Goal: Information Seeking & Learning: Learn about a topic

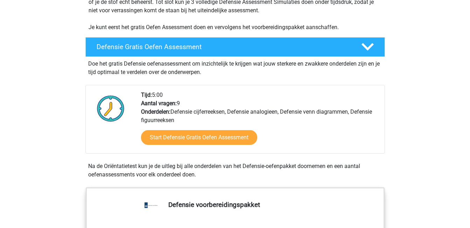
scroll to position [177, 0]
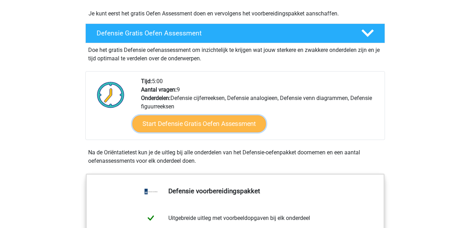
click at [196, 126] on link "Start Defensie Gratis Oefen Assessment" at bounding box center [199, 123] width 134 height 17
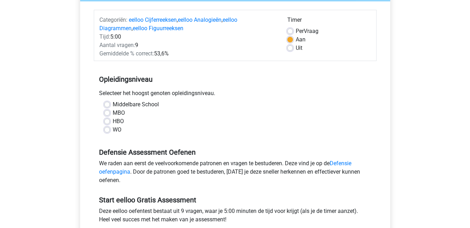
scroll to position [117, 0]
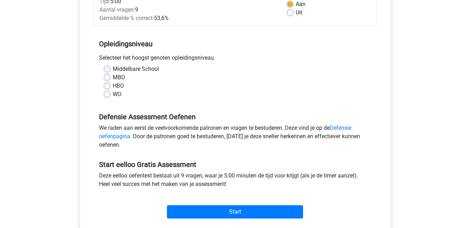
click at [113, 76] on label "MBO" at bounding box center [119, 77] width 12 height 8
click at [108, 76] on input "MBO" at bounding box center [107, 76] width 6 height 7
radio input "true"
click at [340, 127] on link "Defensie oefenpagina" at bounding box center [225, 131] width 253 height 15
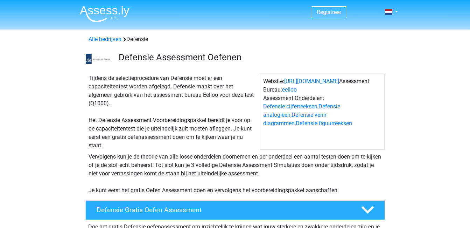
scroll to position [187, 0]
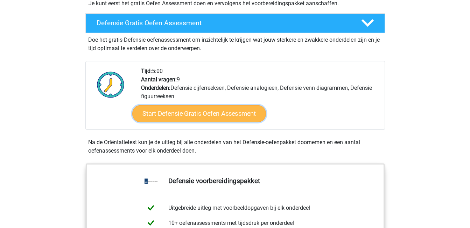
click at [201, 118] on link "Start Defensie Gratis Oefen Assessment" at bounding box center [199, 113] width 134 height 17
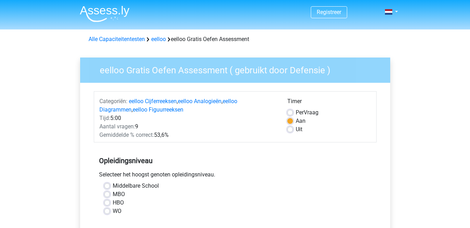
click at [113, 195] on label "MBO" at bounding box center [119, 194] width 12 height 8
click at [108, 195] on input "MBO" at bounding box center [107, 193] width 6 height 7
radio input "true"
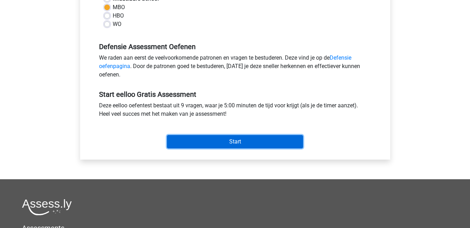
click at [246, 145] on input "Start" at bounding box center [235, 141] width 136 height 13
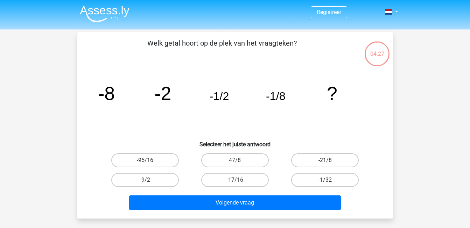
click at [321, 179] on label "-1/32" at bounding box center [325, 180] width 68 height 14
click at [325, 180] on input "-1/32" at bounding box center [327, 182] width 5 height 5
radio input "true"
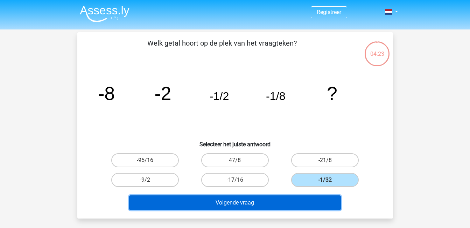
click at [248, 204] on button "Volgende vraag" at bounding box center [235, 202] width 212 height 15
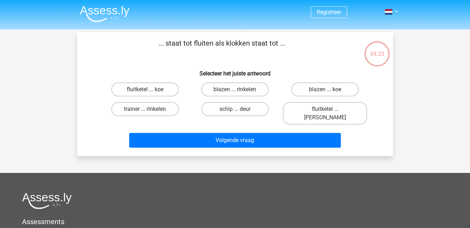
scroll to position [32, 0]
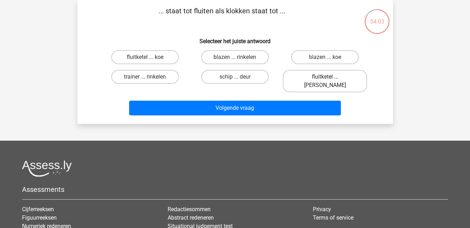
click at [324, 75] on label "fluitketel ... luiden" at bounding box center [325, 81] width 84 height 22
click at [325, 77] on input "fluitketel ... luiden" at bounding box center [327, 79] width 5 height 5
radio input "true"
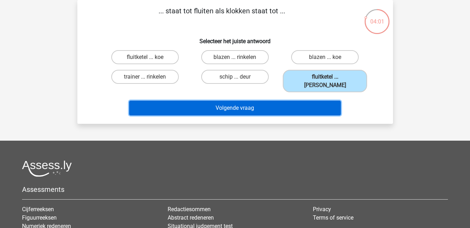
click at [229, 101] on button "Volgende vraag" at bounding box center [235, 108] width 212 height 15
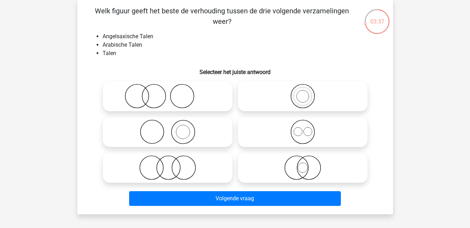
click at [170, 171] on icon at bounding box center [168, 167] width 124 height 25
click at [170, 164] on input "radio" at bounding box center [170, 161] width 5 height 5
radio input "true"
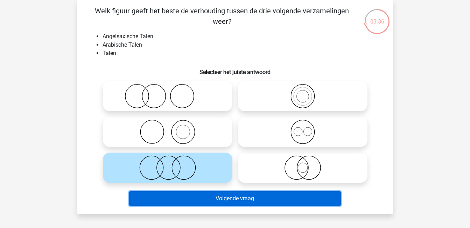
click at [227, 201] on button "Volgende vraag" at bounding box center [235, 198] width 212 height 15
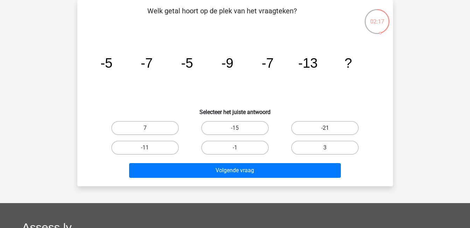
click at [316, 126] on label "-21" at bounding box center [325, 128] width 68 height 14
click at [325, 128] on input "-21" at bounding box center [327, 130] width 5 height 5
radio input "true"
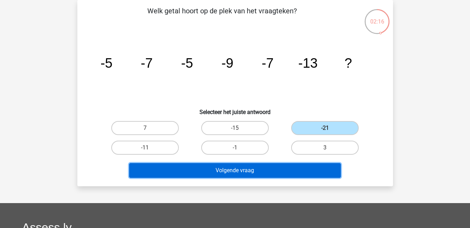
click at [235, 168] on button "Volgende vraag" at bounding box center [235, 170] width 212 height 15
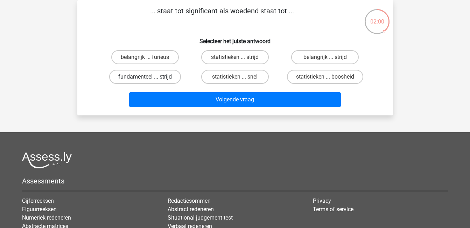
click at [163, 77] on label "fundamenteel ... strijd" at bounding box center [145, 77] width 72 height 14
click at [150, 77] on input "fundamenteel ... strijd" at bounding box center [147, 79] width 5 height 5
radio input "true"
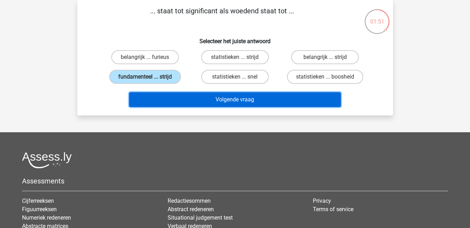
click at [233, 103] on button "Volgende vraag" at bounding box center [235, 99] width 212 height 15
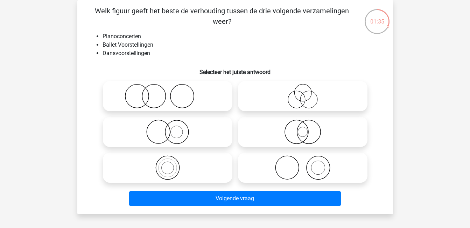
click at [167, 133] on icon at bounding box center [168, 131] width 124 height 25
click at [168, 128] on input "radio" at bounding box center [170, 126] width 5 height 5
radio input "true"
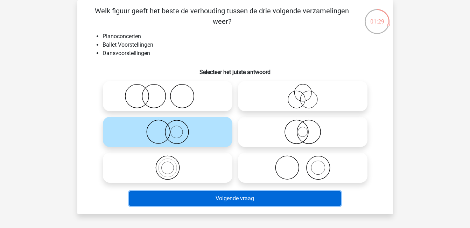
click at [233, 203] on button "Volgende vraag" at bounding box center [235, 198] width 212 height 15
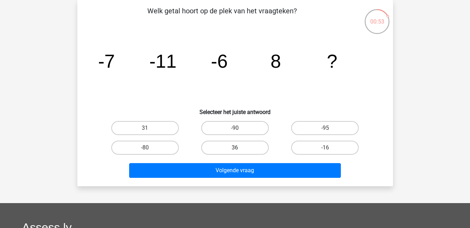
click at [234, 147] on label "36" at bounding box center [235, 147] width 68 height 14
click at [235, 147] on input "36" at bounding box center [237, 149] width 5 height 5
radio input "true"
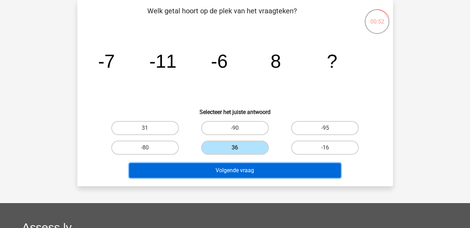
click at [240, 172] on button "Volgende vraag" at bounding box center [235, 170] width 212 height 15
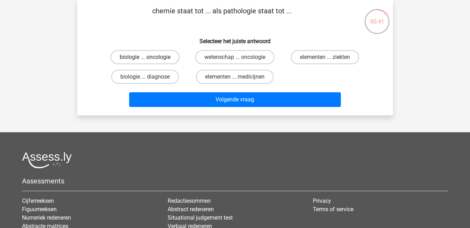
click at [151, 54] on label "biologie ... oncologie" at bounding box center [145, 57] width 69 height 14
click at [150, 57] on input "biologie ... oncologie" at bounding box center [147, 59] width 5 height 5
radio input "true"
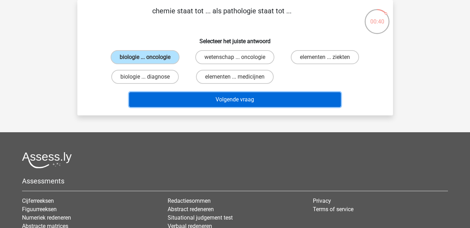
click at [244, 101] on button "Volgende vraag" at bounding box center [235, 99] width 212 height 15
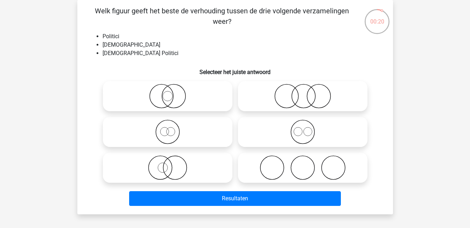
click at [308, 137] on icon at bounding box center [303, 131] width 124 height 25
click at [308, 128] on input "radio" at bounding box center [305, 126] width 5 height 5
radio input "true"
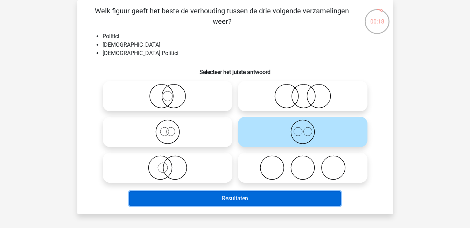
click at [261, 198] on button "Resultaten" at bounding box center [235, 198] width 212 height 15
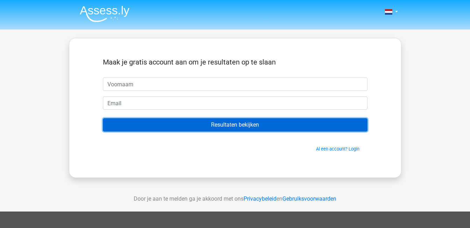
click at [250, 127] on input "Resultaten bekijken" at bounding box center [235, 124] width 265 height 13
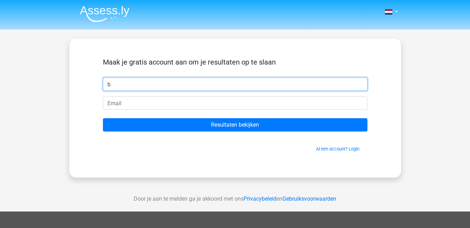
type input "b"
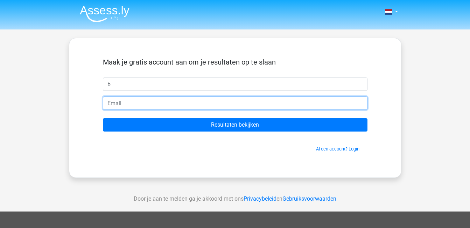
click at [172, 104] on input "email" at bounding box center [235, 102] width 265 height 13
type input "[EMAIL_ADDRESS][DOMAIN_NAME]"
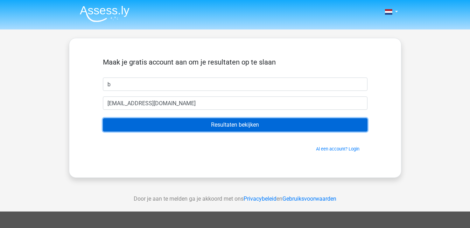
click at [234, 126] on input "Resultaten bekijken" at bounding box center [235, 124] width 265 height 13
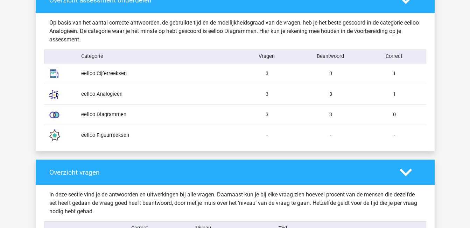
scroll to position [747, 0]
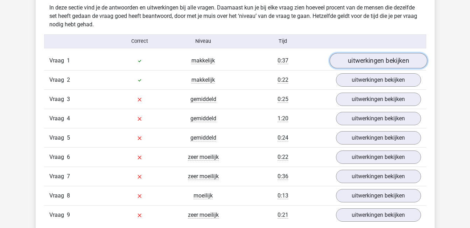
click at [389, 60] on link "uitwerkingen bekijken" at bounding box center [379, 60] width 98 height 15
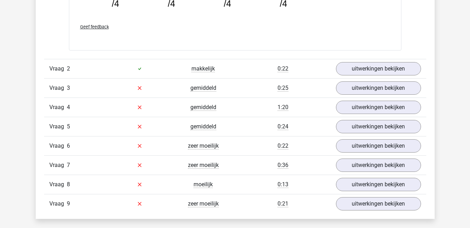
scroll to position [1044, 0]
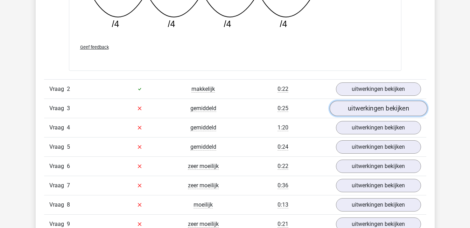
click at [383, 108] on link "uitwerkingen bekijken" at bounding box center [379, 108] width 98 height 15
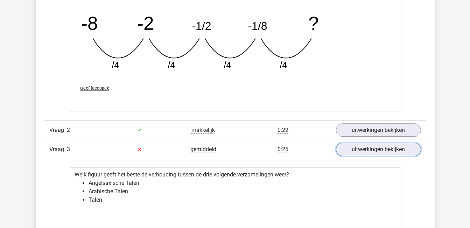
scroll to position [999, 0]
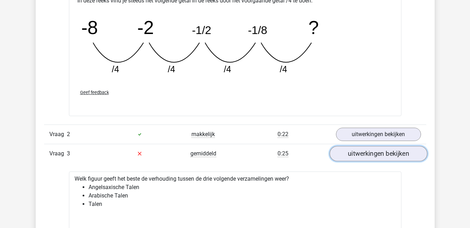
click at [377, 157] on link "uitwerkingen bekijken" at bounding box center [379, 153] width 98 height 15
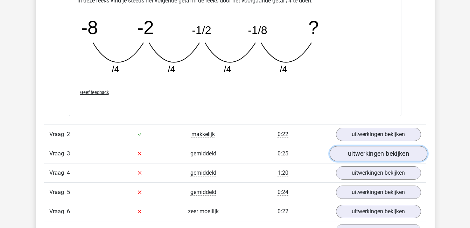
click at [377, 157] on link "uitwerkingen bekijken" at bounding box center [379, 153] width 98 height 15
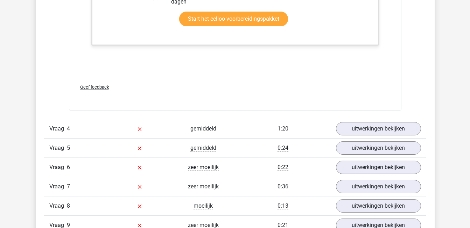
scroll to position [1505, 0]
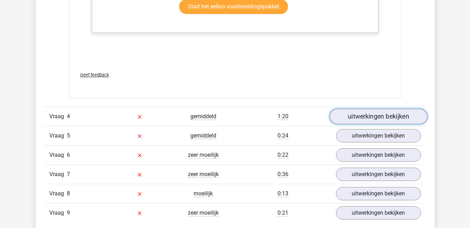
click at [378, 120] on link "uitwerkingen bekijken" at bounding box center [379, 116] width 98 height 15
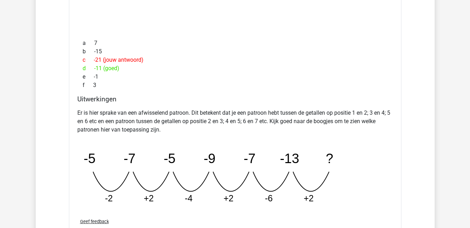
scroll to position [1887, 0]
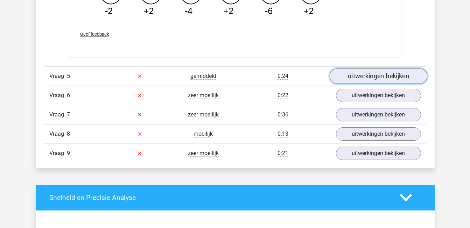
click at [361, 80] on link "uitwerkingen bekijken" at bounding box center [379, 75] width 98 height 15
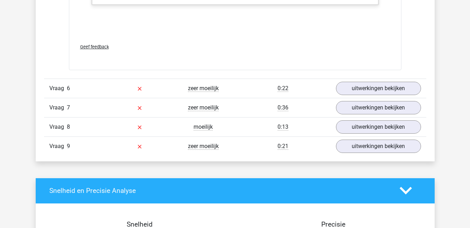
scroll to position [2254, 0]
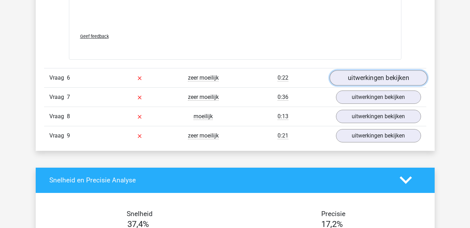
click at [360, 77] on link "uitwerkingen bekijken" at bounding box center [379, 77] width 98 height 15
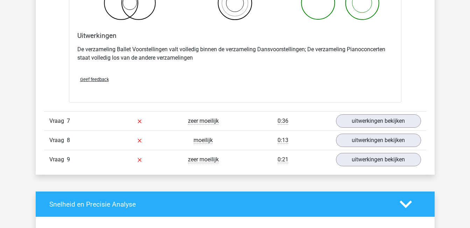
scroll to position [2503, 0]
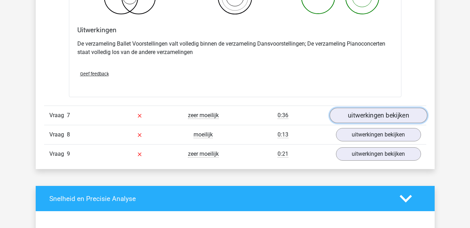
click at [386, 116] on link "uitwerkingen bekijken" at bounding box center [379, 115] width 98 height 15
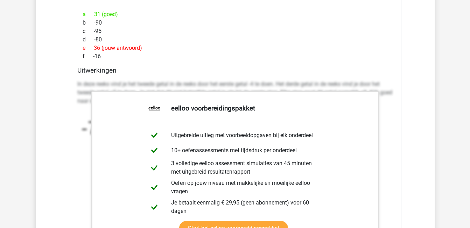
scroll to position [2752, 0]
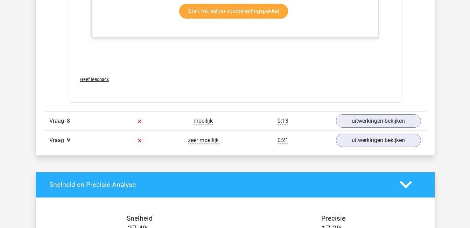
scroll to position [2931, 0]
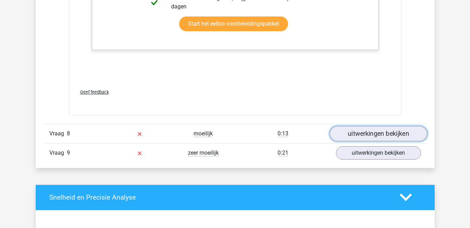
click at [401, 135] on link "uitwerkingen bekijken" at bounding box center [379, 133] width 98 height 15
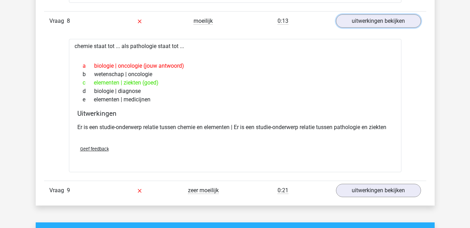
scroll to position [3183, 0]
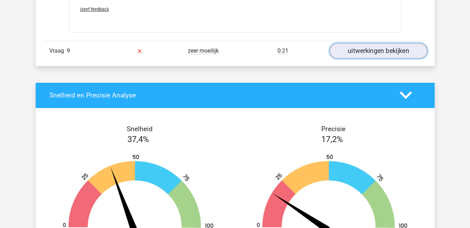
click at [353, 52] on link "uitwerkingen bekijken" at bounding box center [379, 50] width 98 height 15
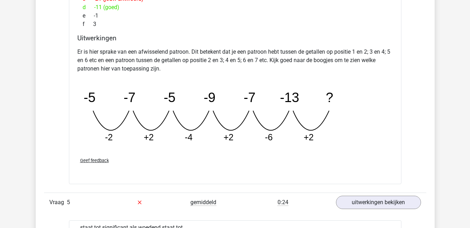
scroll to position [1344, 0]
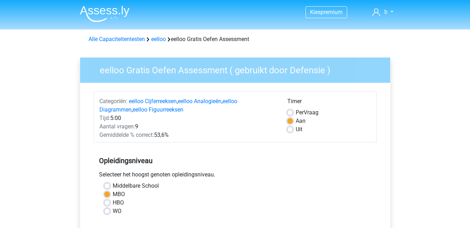
scroll to position [187, 0]
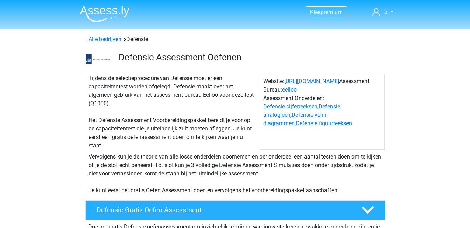
scroll to position [187, 0]
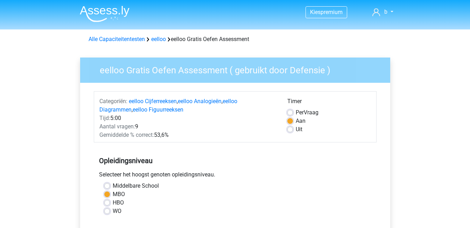
scroll to position [117, 0]
